Goal: Register for event/course

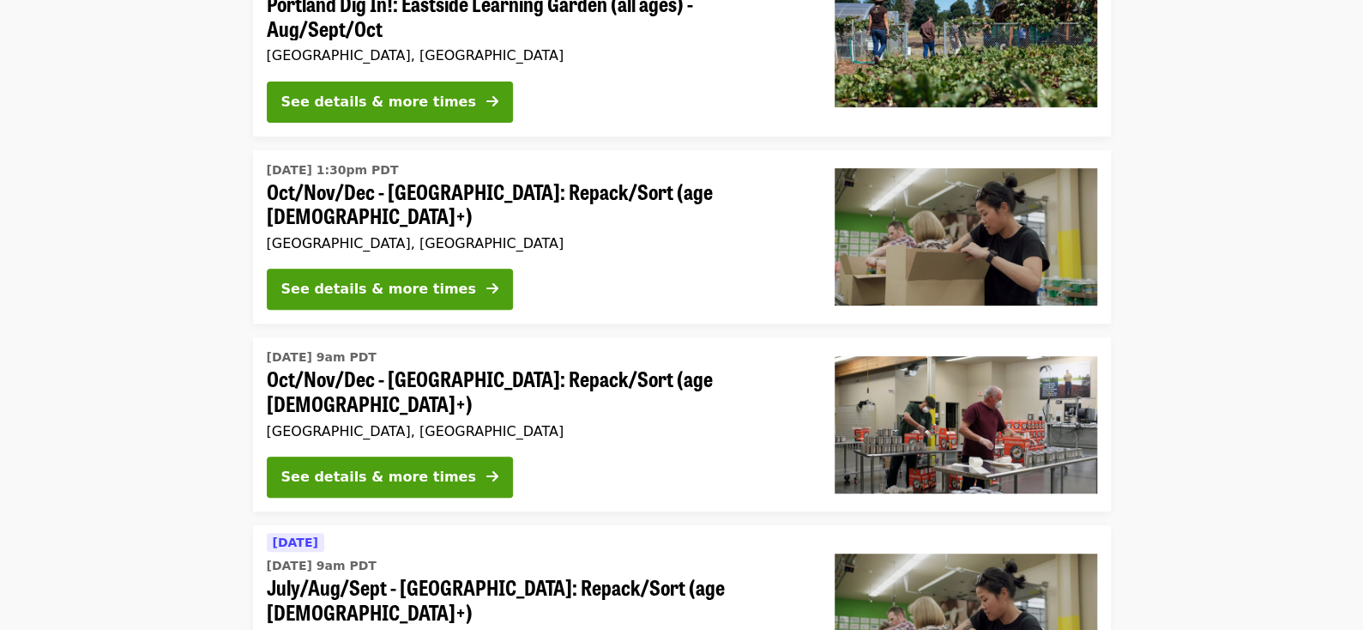
scroll to position [257, 0]
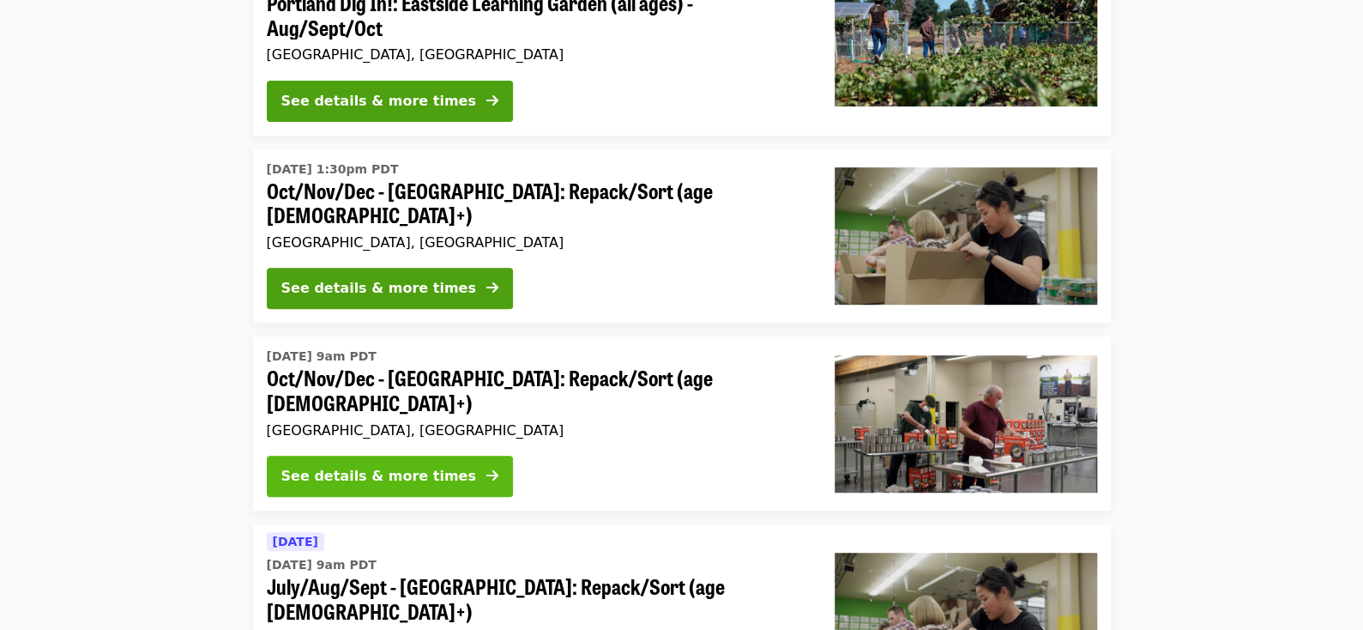
click at [414, 466] on div "See details & more times" at bounding box center [378, 476] width 195 height 21
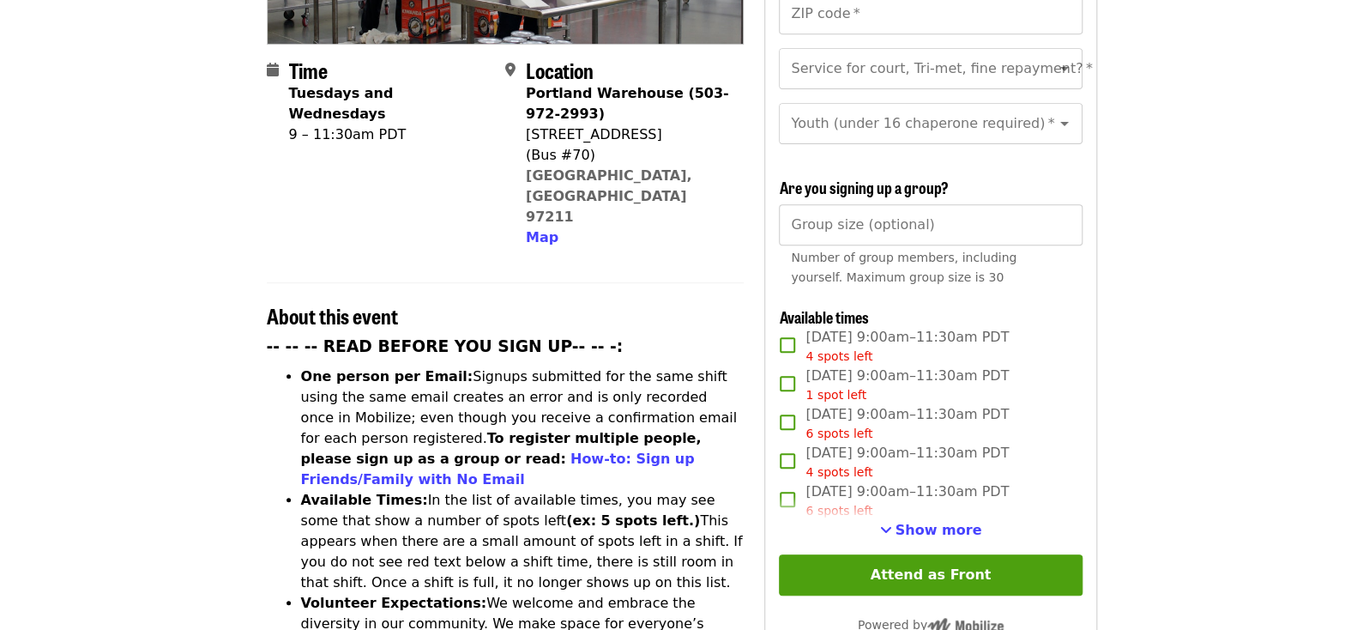
scroll to position [429, 0]
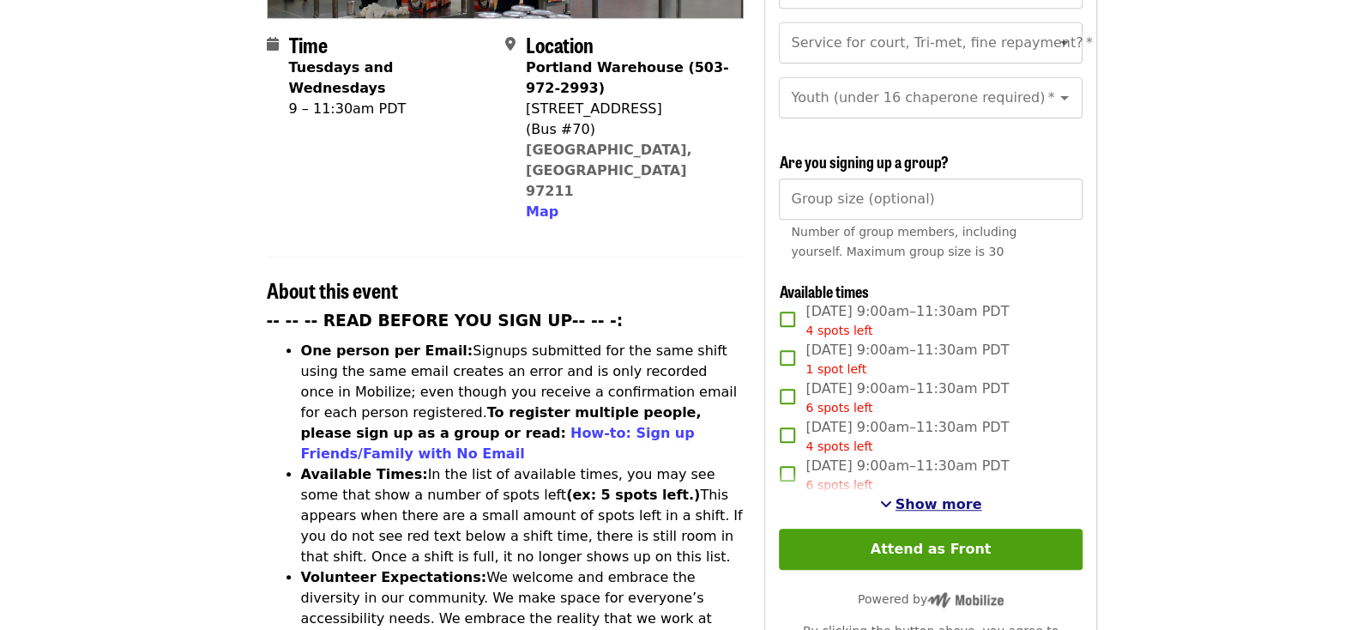
click at [901, 499] on button "Show more" at bounding box center [931, 504] width 102 height 21
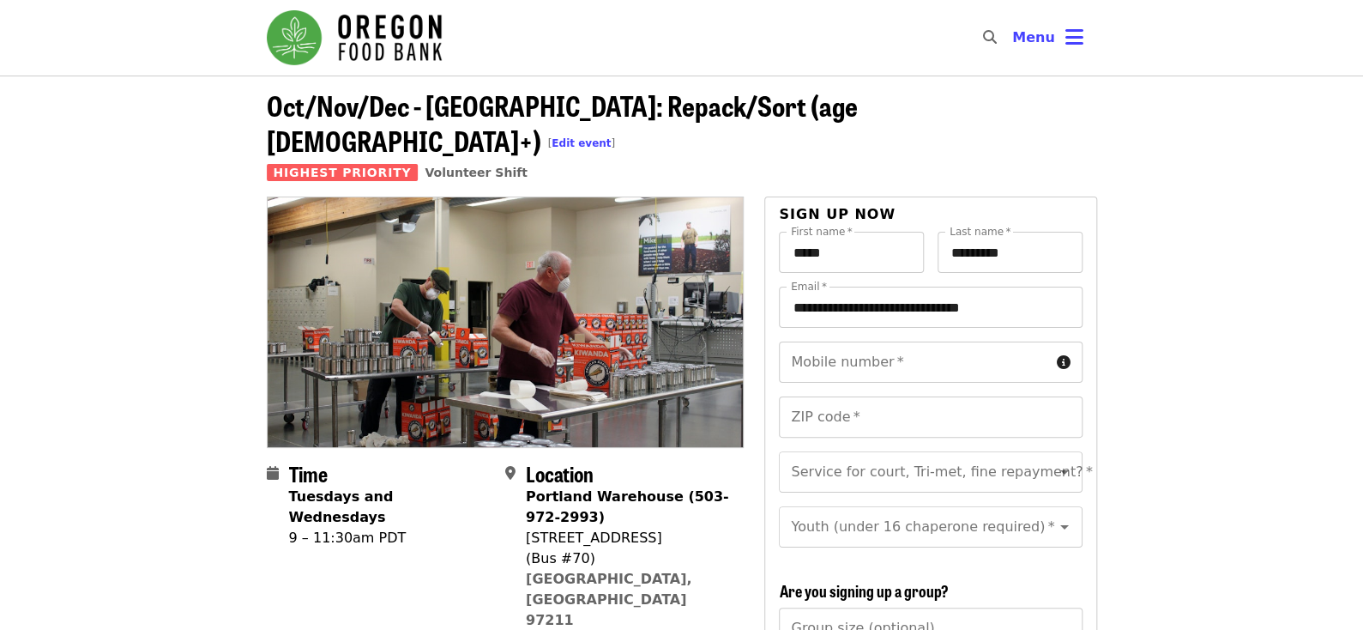
scroll to position [0, 0]
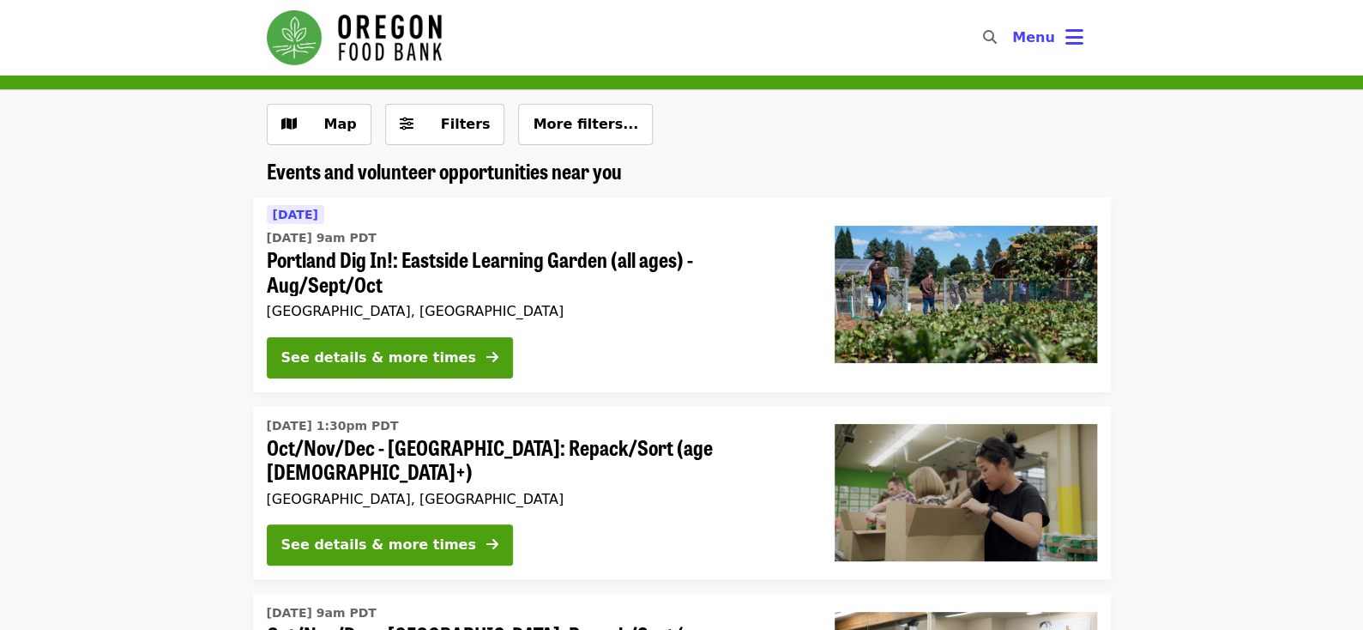
scroll to position [257, 0]
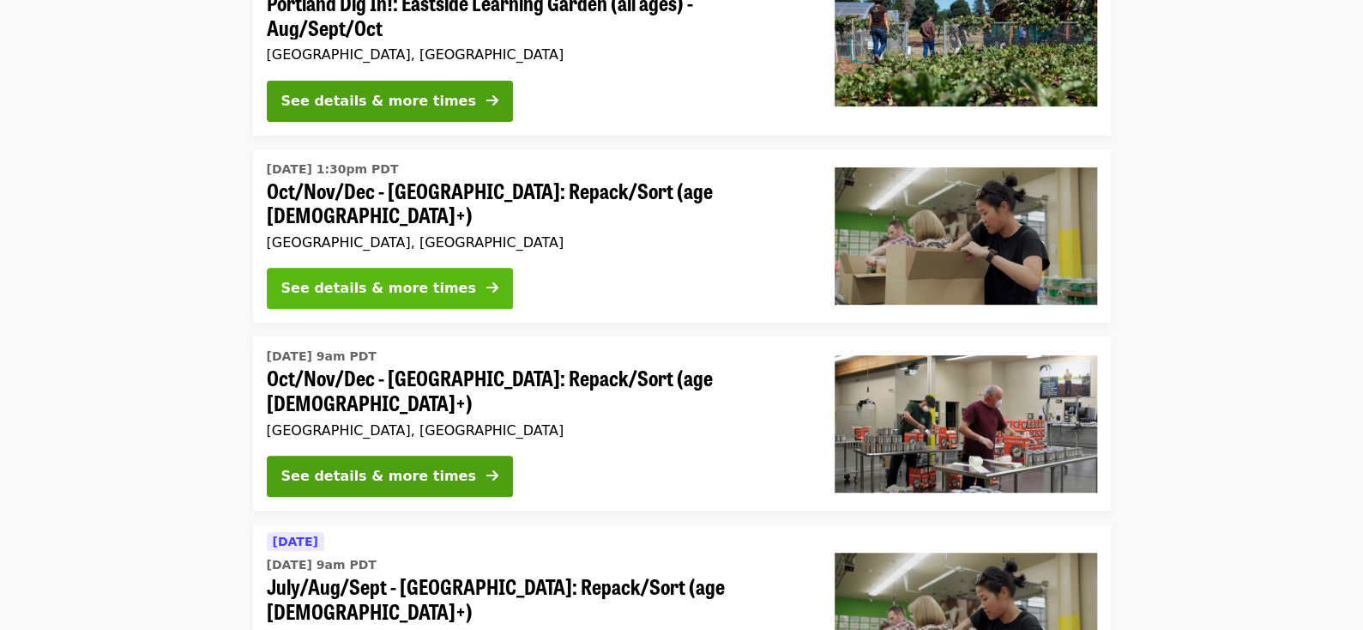
click at [383, 286] on div "See details & more times" at bounding box center [378, 288] width 195 height 21
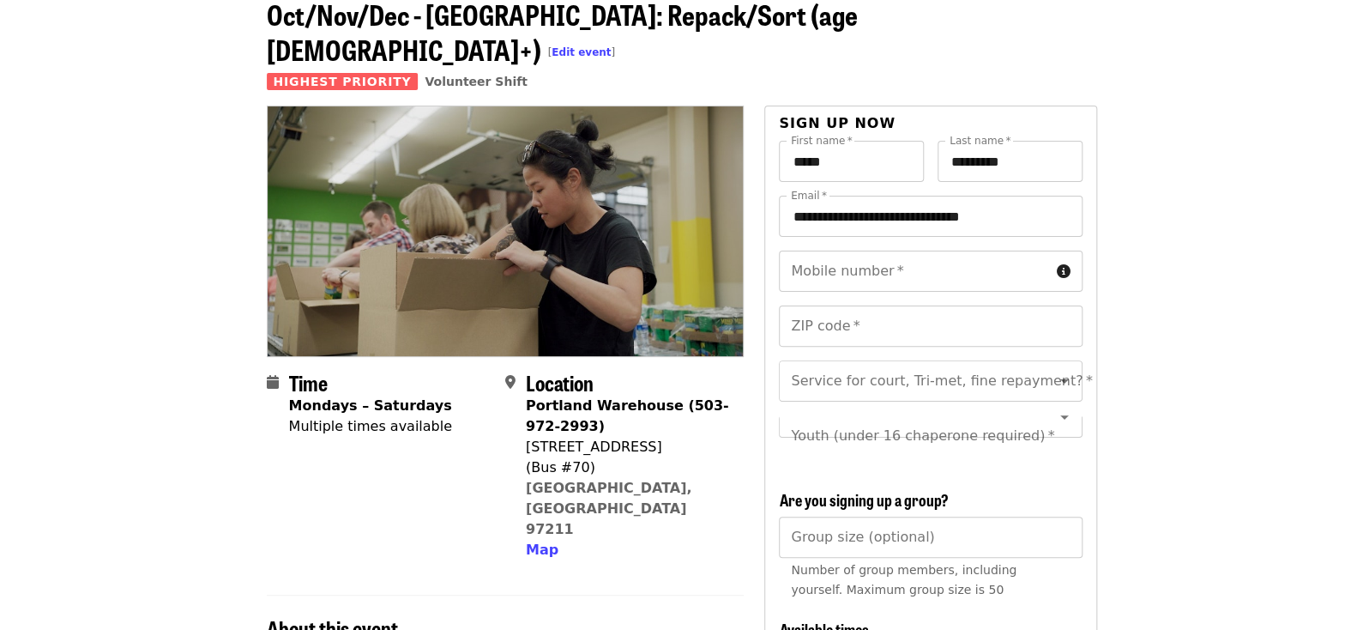
scroll to position [429, 0]
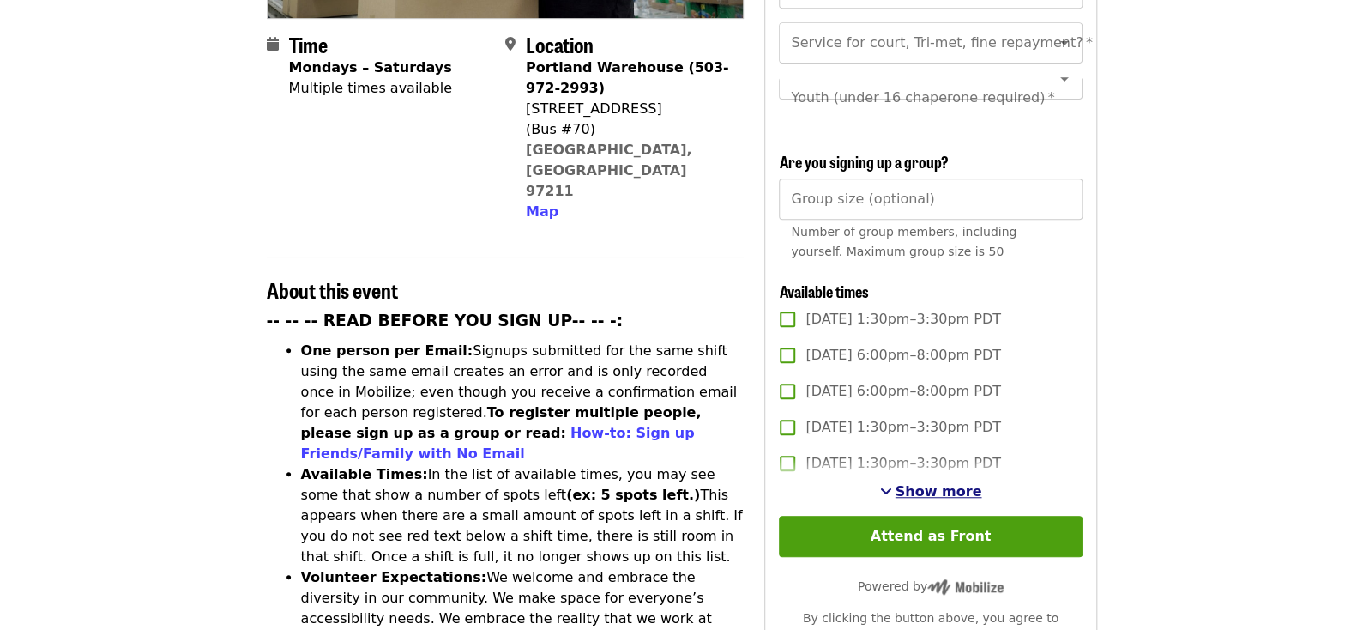
click at [892, 484] on span "See more timeslots" at bounding box center [886, 491] width 12 height 14
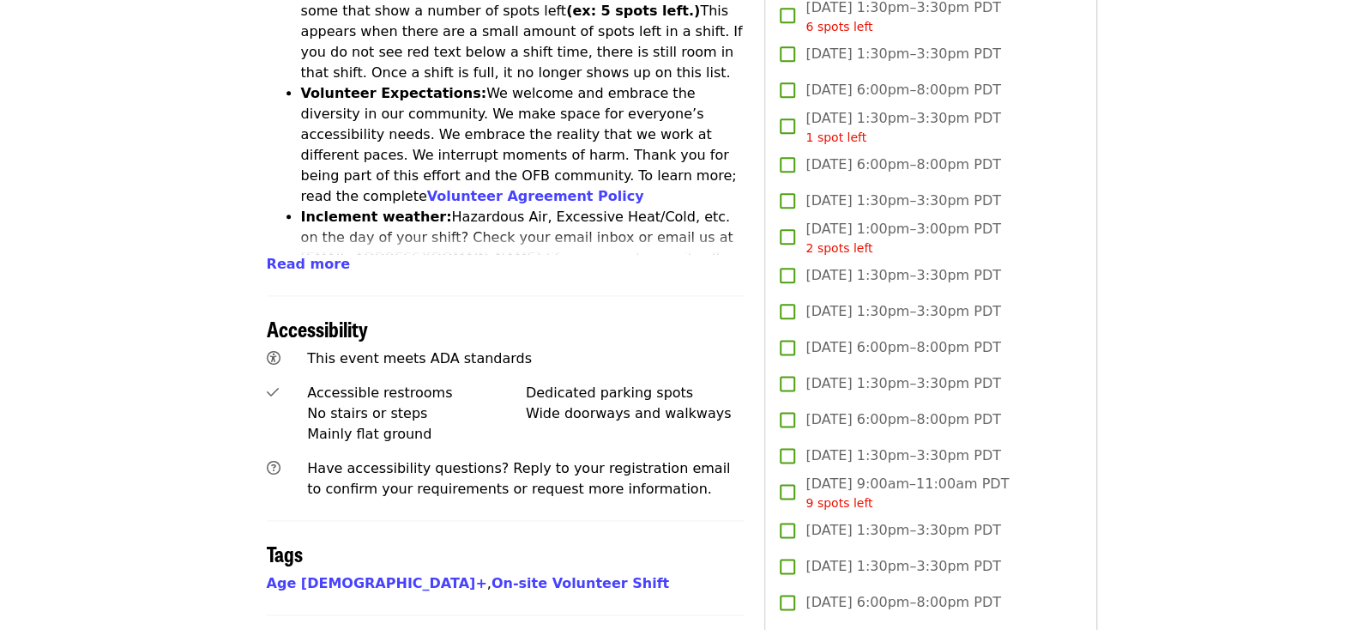
scroll to position [944, 0]
